Goal: Task Accomplishment & Management: Manage account settings

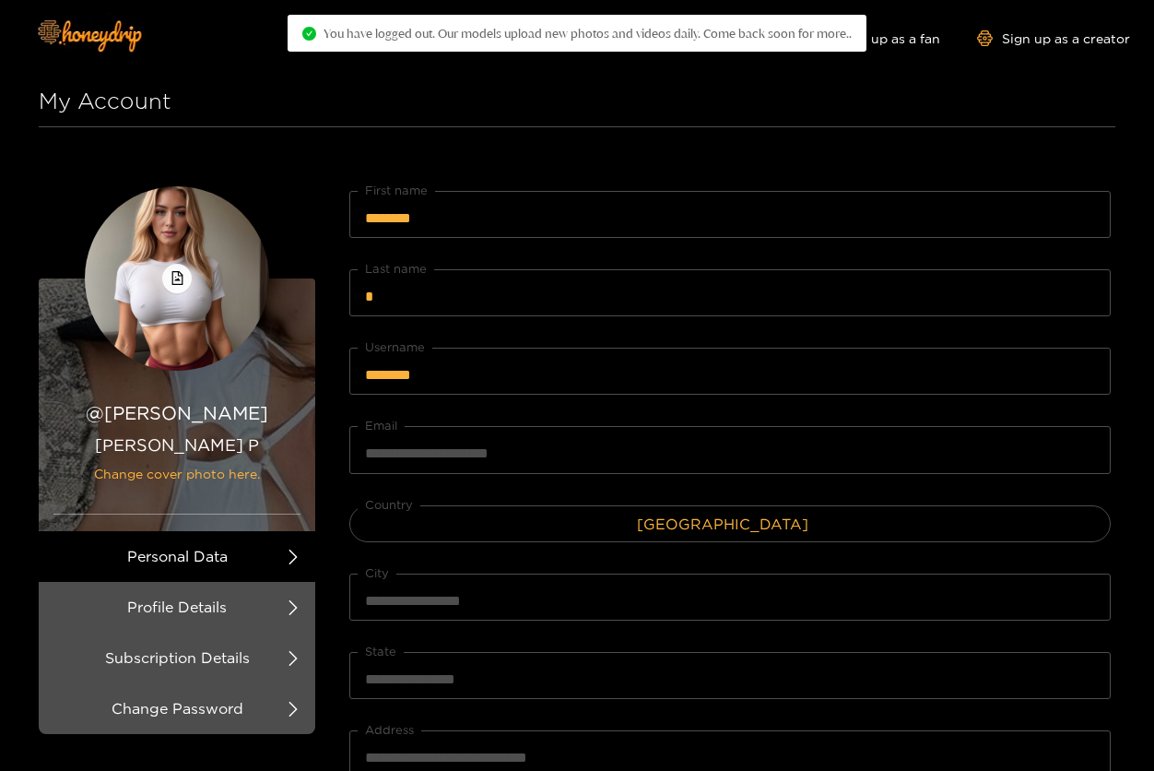
click at [428, 74] on div "Explore models Video Shorts Login Shop Sign up as a fan Sign up as a creator" at bounding box center [577, 38] width 1106 height 76
click at [406, 89] on h1 "My Account" at bounding box center [577, 102] width 1077 height 52
click at [886, 122] on h1 "My Account" at bounding box center [577, 102] width 1077 height 52
click at [750, 85] on h1 "My Account" at bounding box center [577, 102] width 1077 height 52
click at [112, 34] on img at bounding box center [88, 34] width 129 height 77
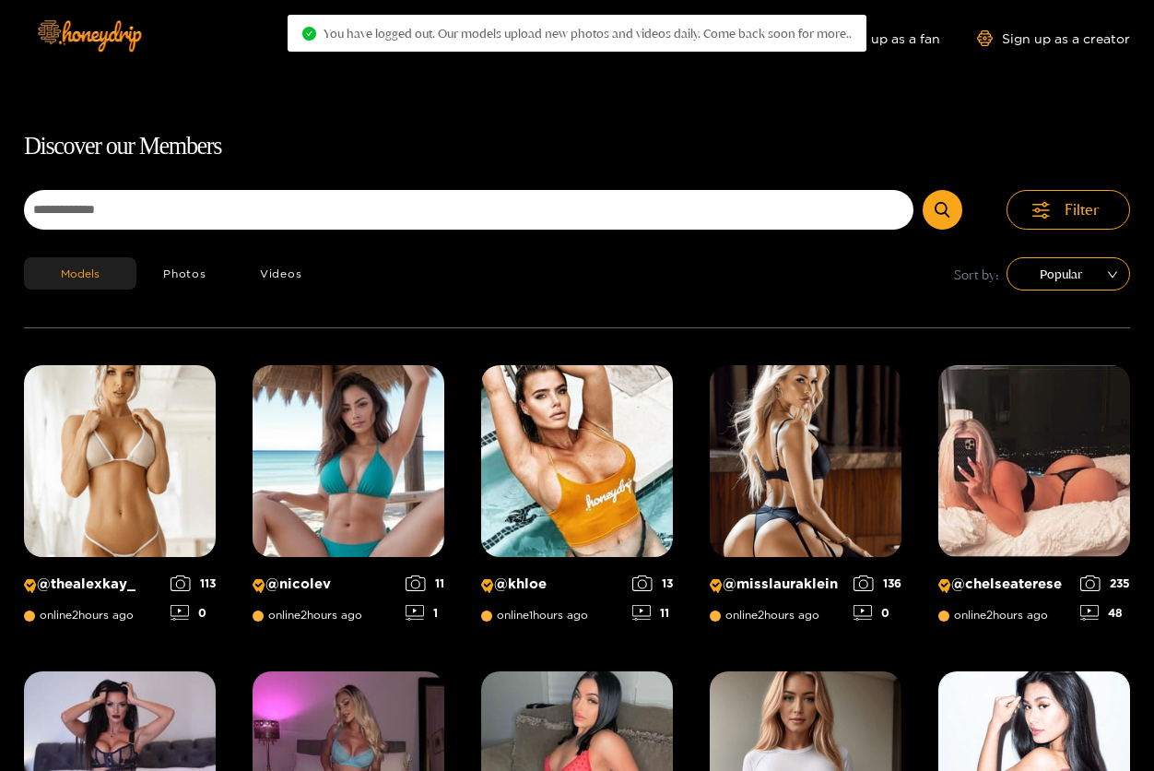
scroll to position [118, 0]
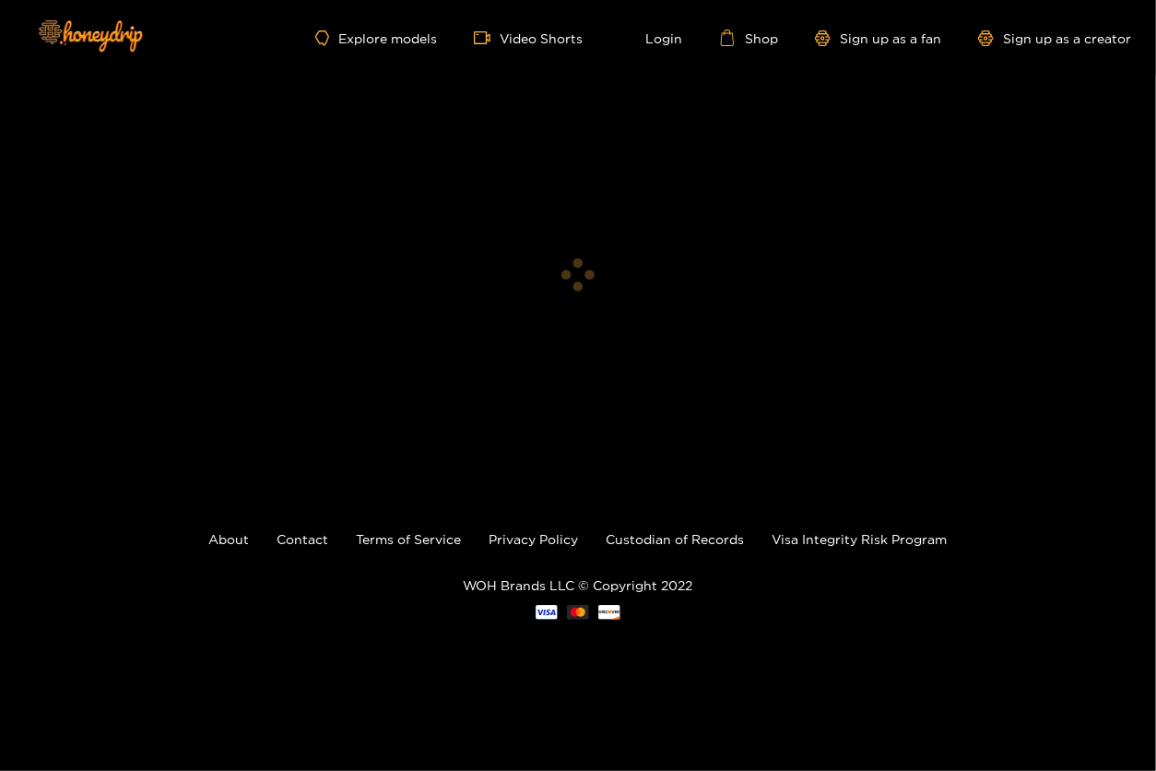
click at [609, 37] on ul "Explore models Video Shorts Login Shop Sign up as a fan Sign up as a creator" at bounding box center [723, 38] width 816 height 17
click at [668, 33] on link "Login" at bounding box center [651, 38] width 63 height 17
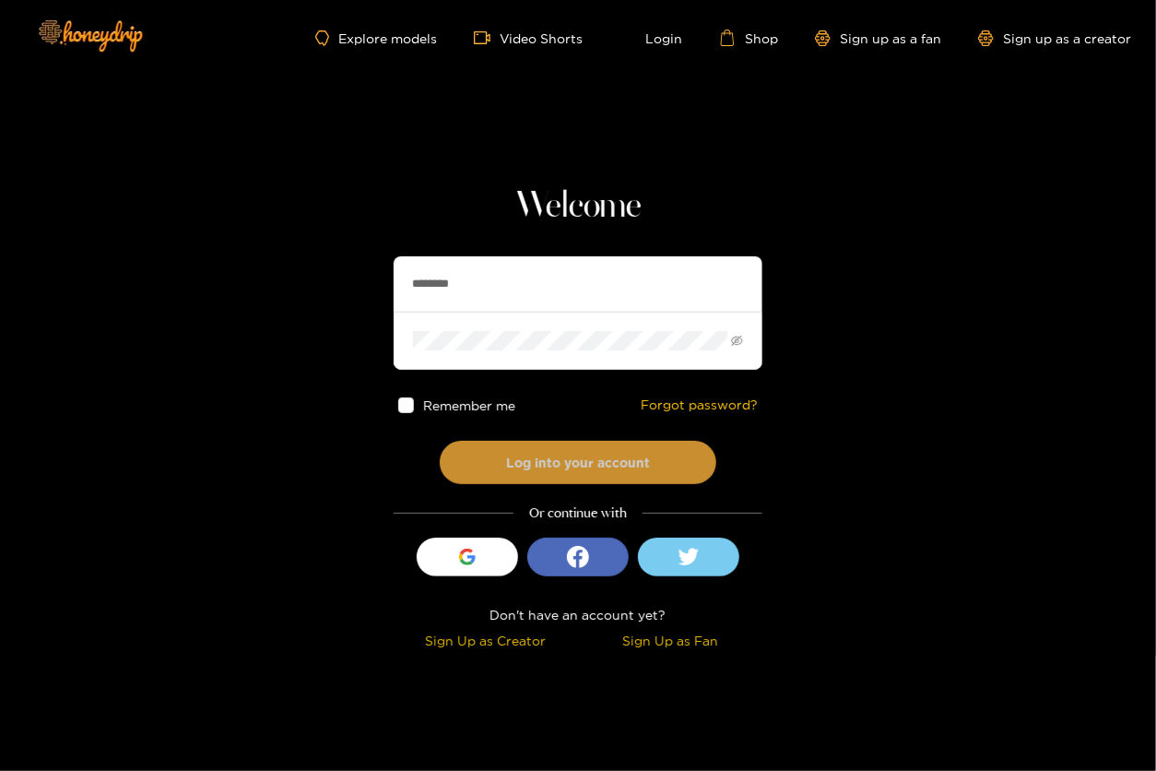
click at [557, 444] on button "Log into your account" at bounding box center [578, 462] width 277 height 43
